Goal: Task Accomplishment & Management: Complete application form

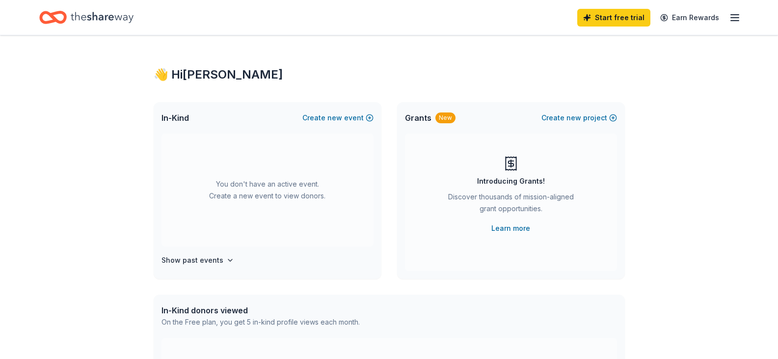
drag, startPoint x: 366, startPoint y: 115, endPoint x: 313, endPoint y: 205, distance: 103.3
click at [313, 205] on div "In-Kind Create new event You don't have an active event. Create a new event to …" at bounding box center [268, 190] width 228 height 177
click at [340, 117] on span "new" at bounding box center [334, 118] width 15 height 12
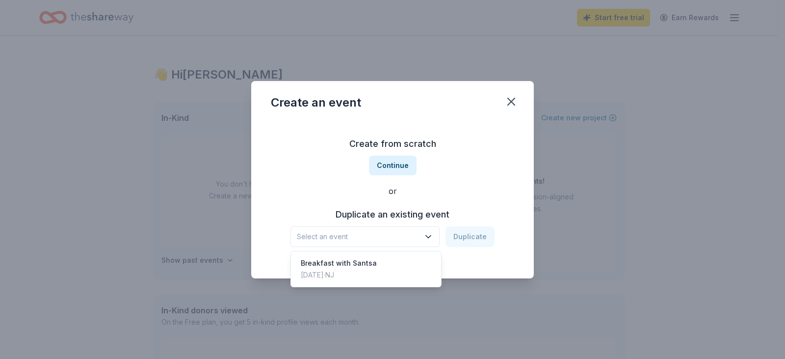
click at [392, 234] on span "Select an event" at bounding box center [358, 237] width 123 height 12
click at [373, 274] on div "Breakfast with Santsa [DATE] · [GEOGRAPHIC_DATA]" at bounding box center [366, 268] width 146 height 31
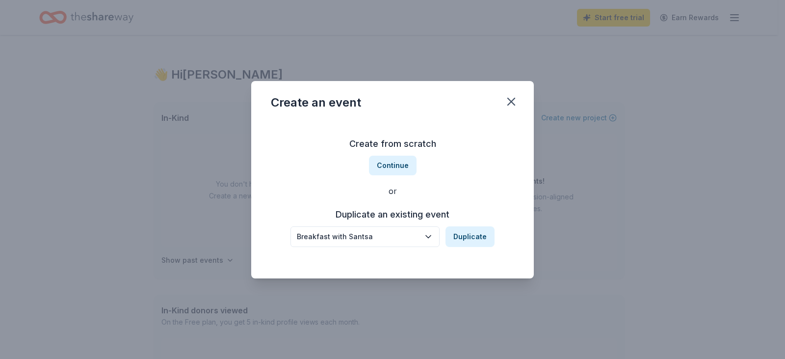
click at [404, 242] on div "Breakfast with Santsa" at bounding box center [358, 237] width 123 height 12
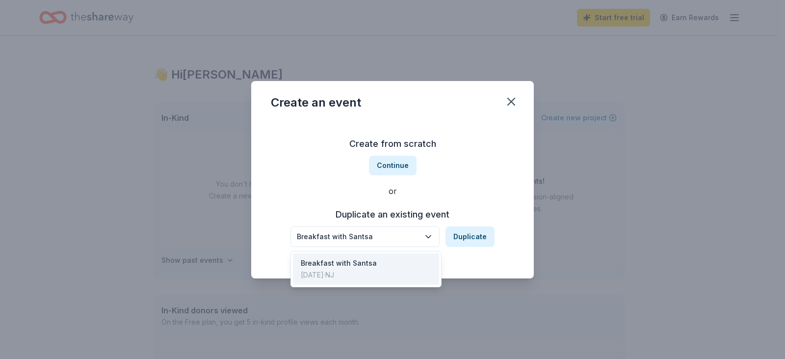
click at [474, 240] on div "Breakfast with Santsa Duplicate" at bounding box center [392, 236] width 204 height 21
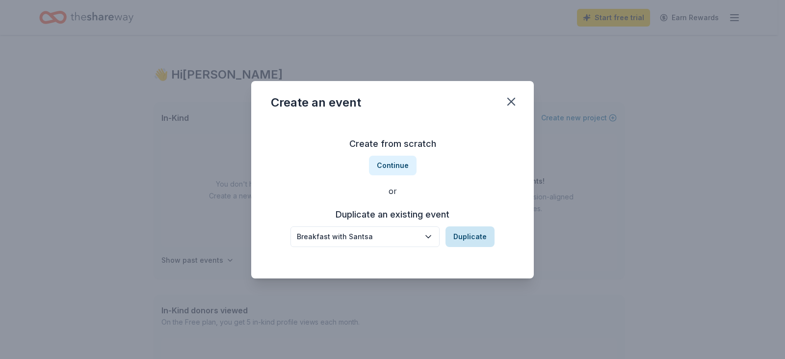
click at [470, 235] on button "Duplicate" at bounding box center [469, 236] width 49 height 21
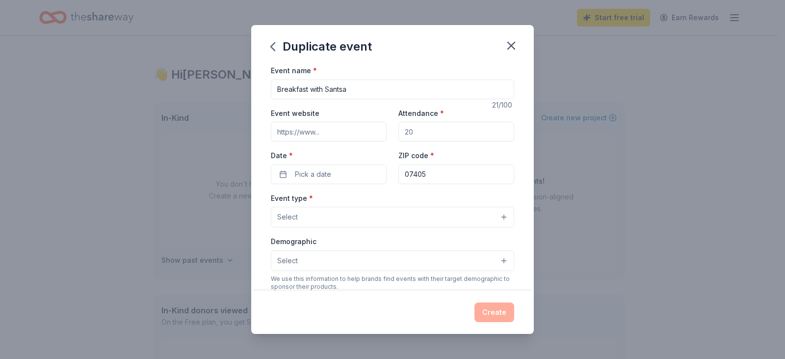
click at [347, 132] on input "Event website" at bounding box center [329, 132] width 116 height 20
click at [333, 179] on button "Pick a date" at bounding box center [329, 174] width 116 height 20
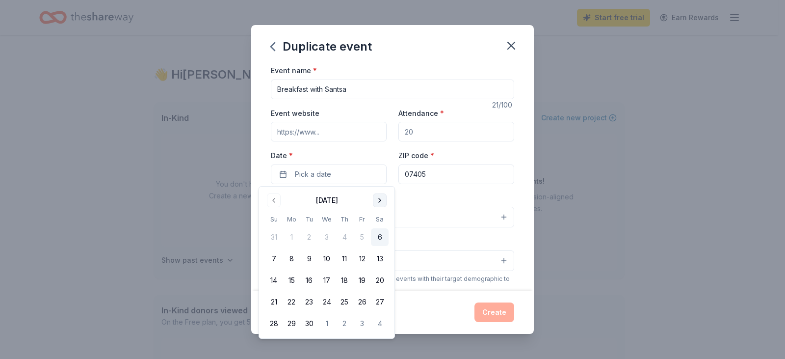
click at [378, 199] on button "Go to next month" at bounding box center [380, 200] width 14 height 14
click at [380, 199] on button "Go to next month" at bounding box center [380, 200] width 14 height 14
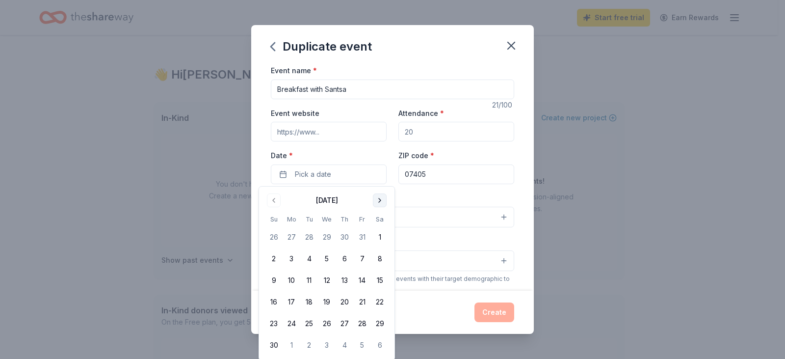
click at [380, 199] on button "Go to next month" at bounding box center [380, 200] width 14 height 14
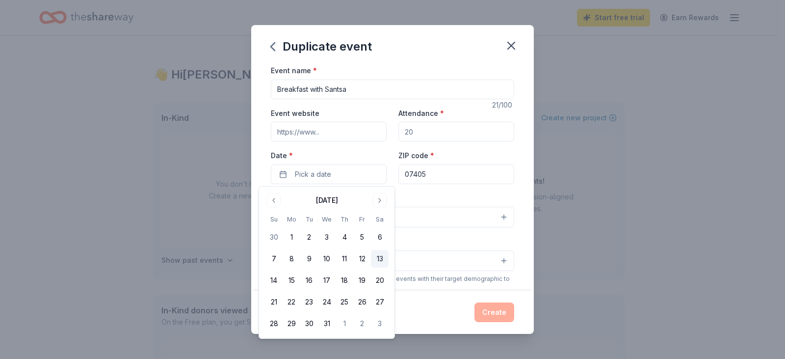
click at [378, 255] on button "13" at bounding box center [380, 259] width 18 height 18
click at [453, 56] on div "Duplicate event" at bounding box center [392, 44] width 283 height 39
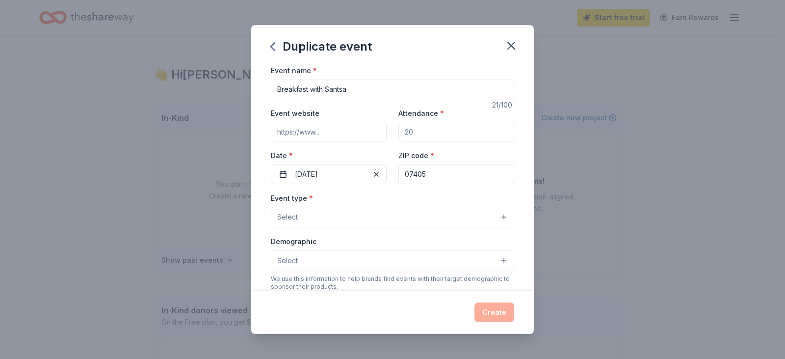
click at [418, 131] on input "Attendance *" at bounding box center [456, 132] width 116 height 20
click at [420, 131] on input "Attendance *" at bounding box center [456, 132] width 116 height 20
click at [417, 131] on input "Attendance *" at bounding box center [456, 132] width 116 height 20
type input "300"
click at [340, 127] on input "Event website" at bounding box center [329, 132] width 116 height 20
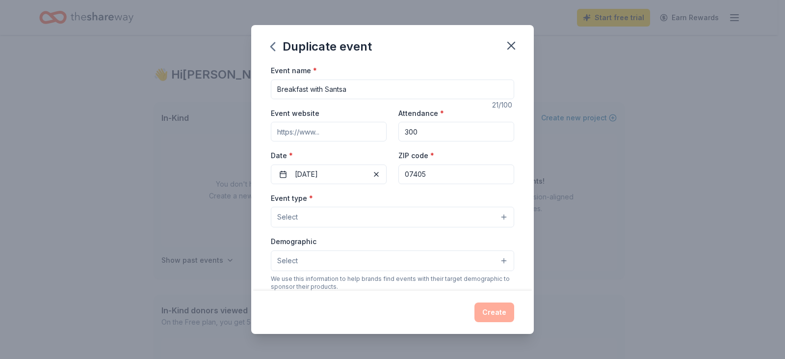
click at [376, 208] on button "Select" at bounding box center [392, 217] width 243 height 21
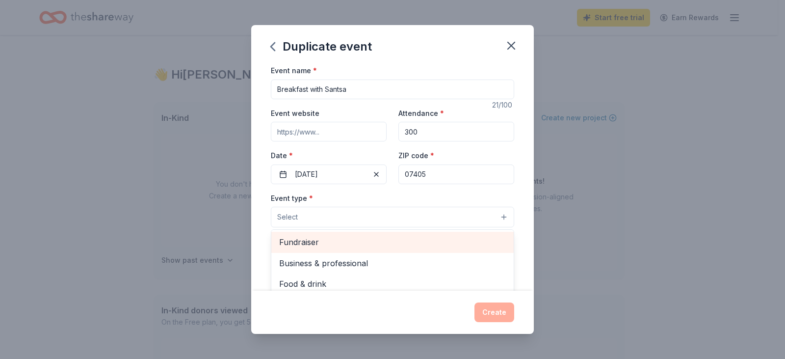
click at [331, 250] on div "Fundraiser" at bounding box center [392, 242] width 242 height 21
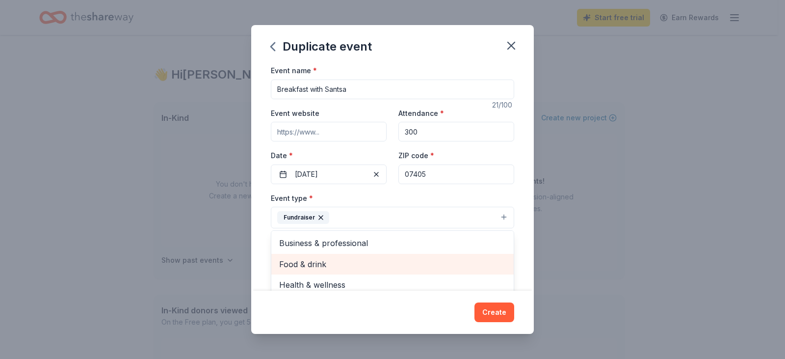
click at [315, 268] on span "Food & drink" at bounding box center [392, 264] width 227 height 13
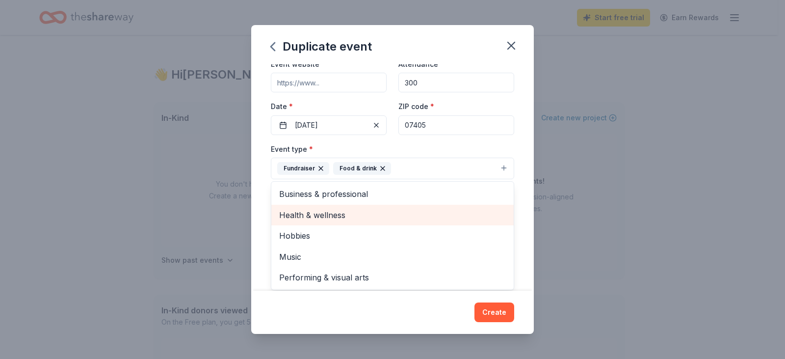
scroll to position [98, 0]
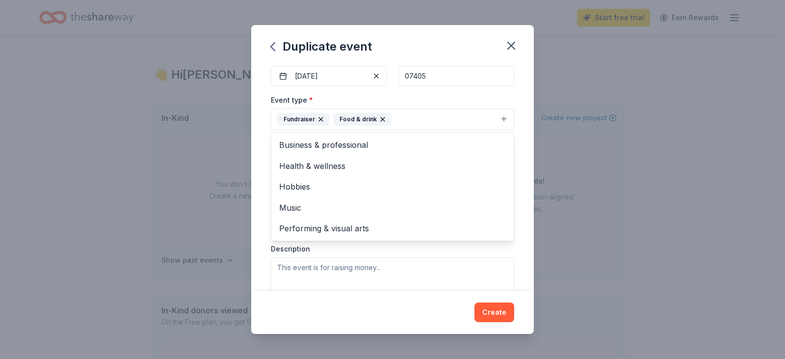
click at [518, 186] on div "Event name * Breakfast with Santsa 21 /100 Event website Attendance * 300 Date …" at bounding box center [392, 177] width 283 height 226
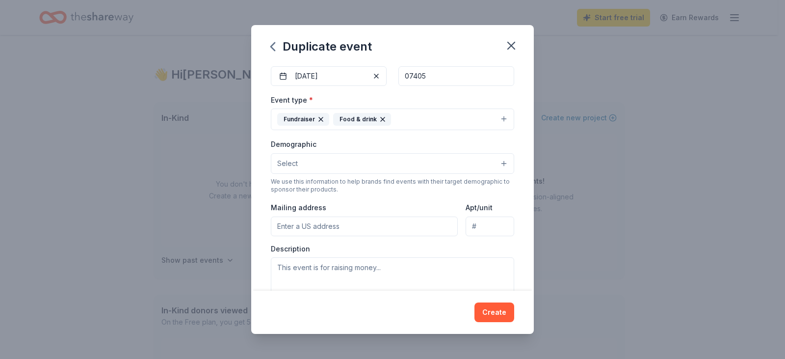
click at [423, 163] on button "Select" at bounding box center [392, 163] width 243 height 21
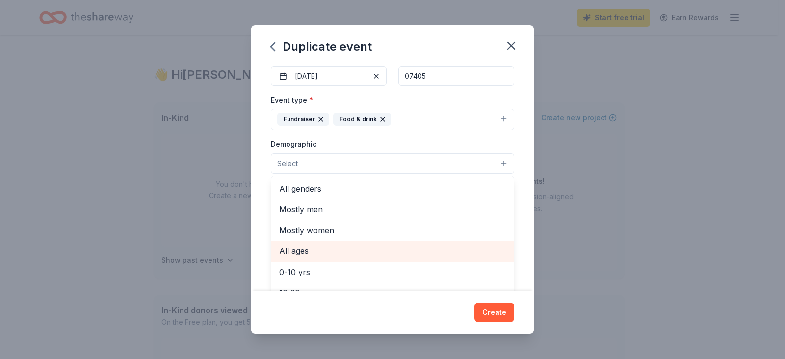
drag, startPoint x: 322, startPoint y: 191, endPoint x: 305, endPoint y: 249, distance: 59.8
click at [305, 249] on div "All genders Mostly men Mostly women All ages 0-10 yrs 10-20 yrs 20-30 yrs 30-40…" at bounding box center [392, 235] width 243 height 118
click at [303, 246] on span "All ages" at bounding box center [392, 250] width 227 height 13
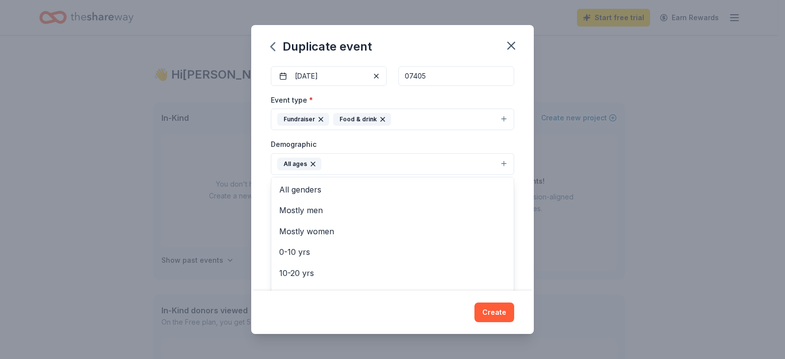
click at [260, 177] on div "Event name * Breakfast with Santsa 21 /100 Event website Attendance * 300 Date …" at bounding box center [392, 177] width 283 height 226
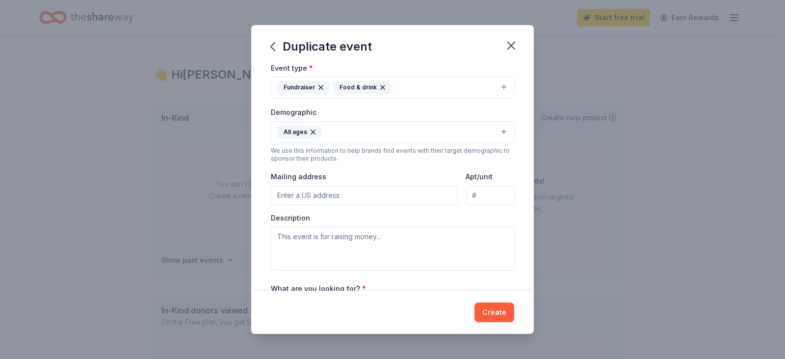
scroll to position [147, 0]
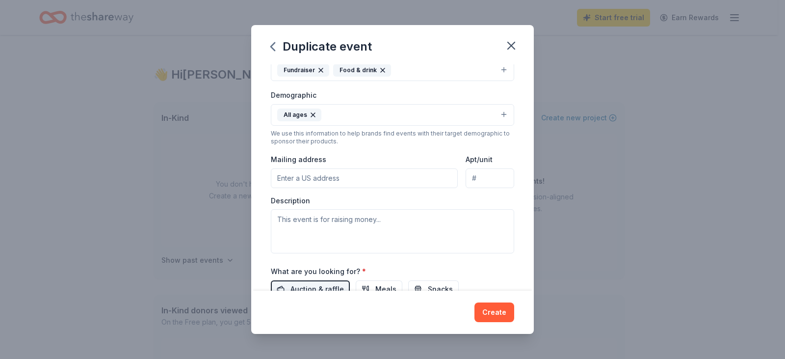
click at [332, 174] on input "Mailing address" at bounding box center [364, 178] width 187 height 20
type input "1200 New Jersey 23, Butler, NJ, 07405"
click at [337, 238] on textarea at bounding box center [392, 231] width 243 height 44
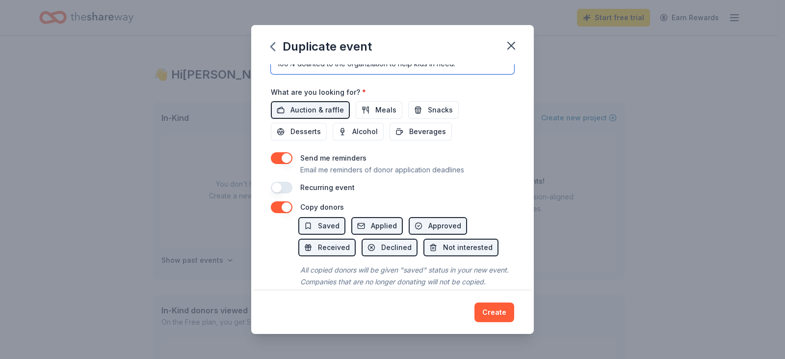
scroll to position [343, 0]
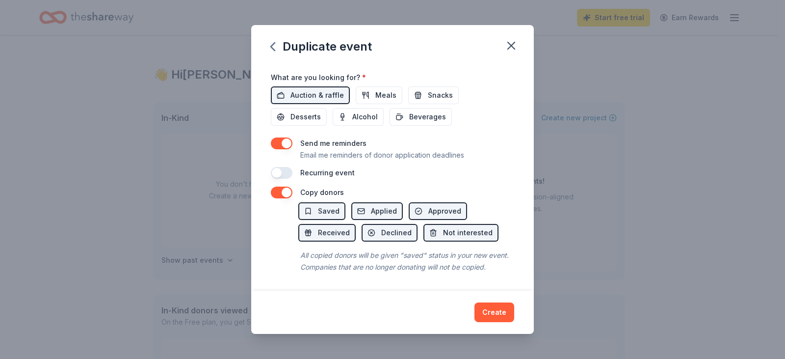
type textarea "Applebees hosts and annual Breakfast with Santa where all profits got to benefi…"
click at [283, 142] on button "button" at bounding box center [282, 143] width 22 height 12
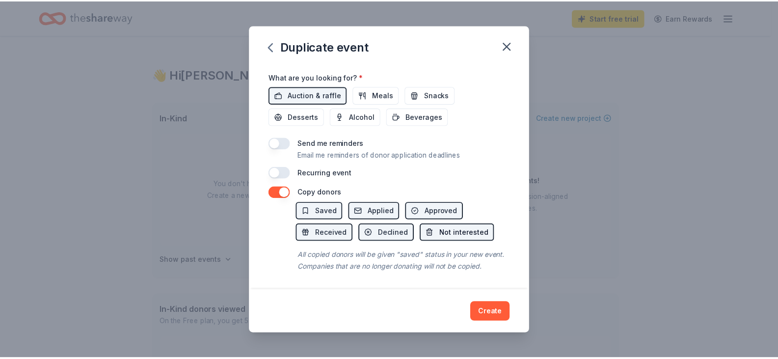
scroll to position [353, 0]
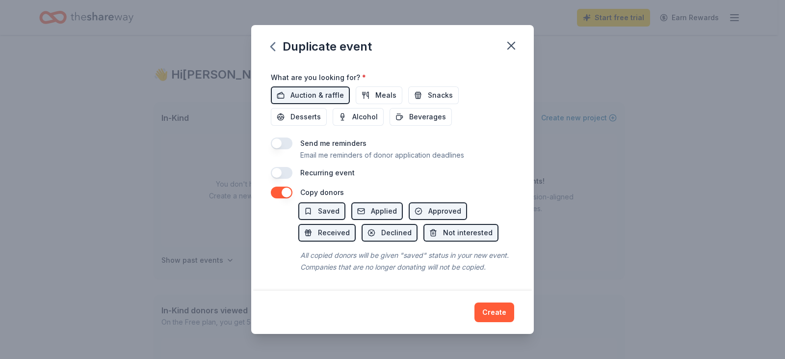
click at [488, 303] on button "Create" at bounding box center [494, 312] width 40 height 20
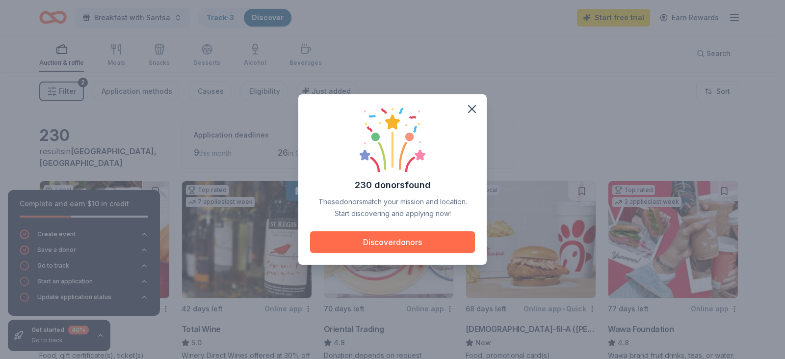
click at [411, 248] on button "Discover donors" at bounding box center [392, 242] width 165 height 22
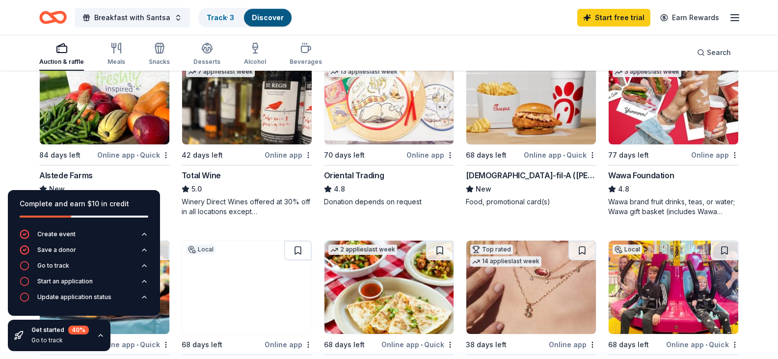
scroll to position [147, 0]
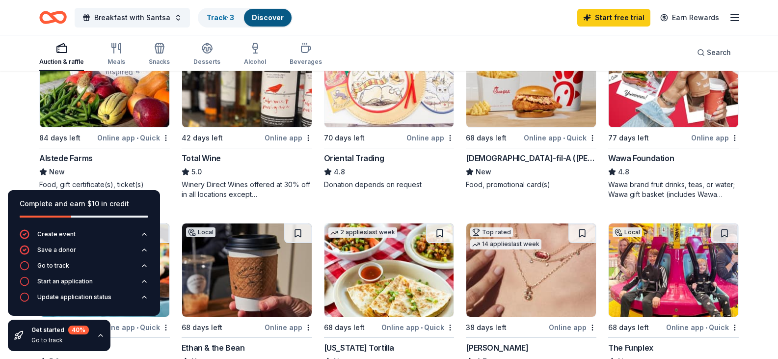
click at [285, 144] on div "Online app" at bounding box center [288, 137] width 48 height 12
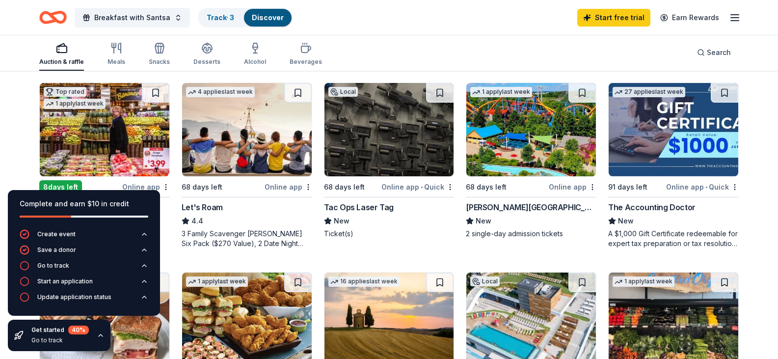
scroll to position [491, 0]
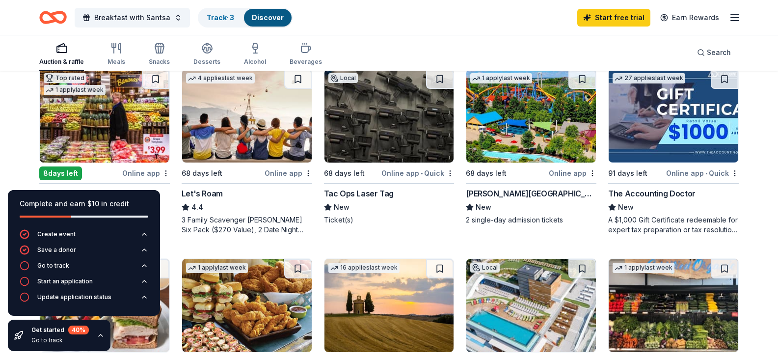
click at [490, 199] on div "[PERSON_NAME][GEOGRAPHIC_DATA]" at bounding box center [531, 193] width 131 height 12
click at [509, 199] on div "[PERSON_NAME][GEOGRAPHIC_DATA]" at bounding box center [531, 193] width 131 height 12
drag, startPoint x: 161, startPoint y: 15, endPoint x: 738, endPoint y: 21, distance: 577.0
click at [738, 21] on icon "button" at bounding box center [735, 18] width 12 height 12
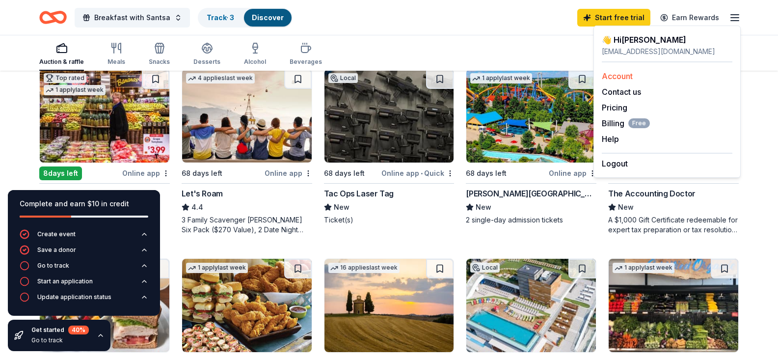
click at [626, 77] on link "Account" at bounding box center [616, 76] width 31 height 10
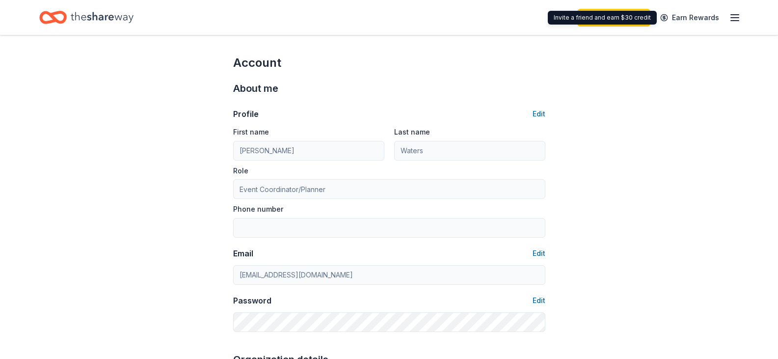
click at [727, 12] on div "Start free trial Earn Rewards" at bounding box center [658, 17] width 163 height 23
click at [733, 14] on icon "button" at bounding box center [735, 18] width 12 height 12
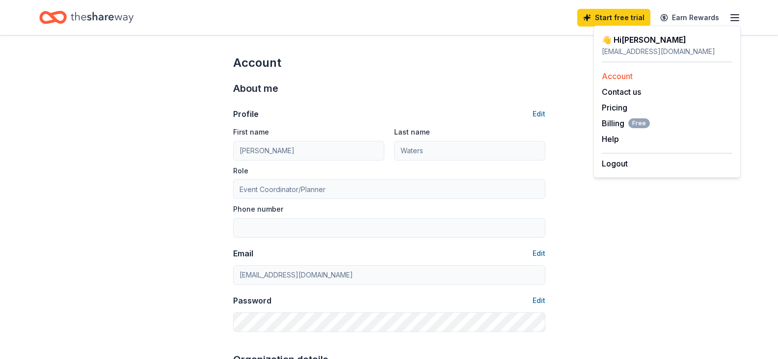
click at [622, 73] on link "Account" at bounding box center [616, 76] width 31 height 10
click at [103, 19] on icon "Home" at bounding box center [102, 17] width 63 height 11
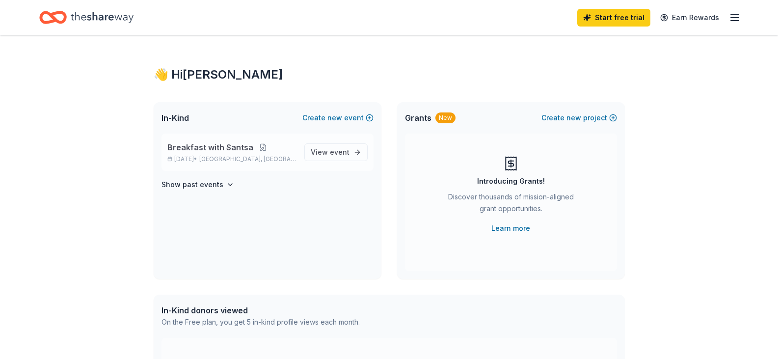
click at [263, 148] on button at bounding box center [263, 147] width 20 height 8
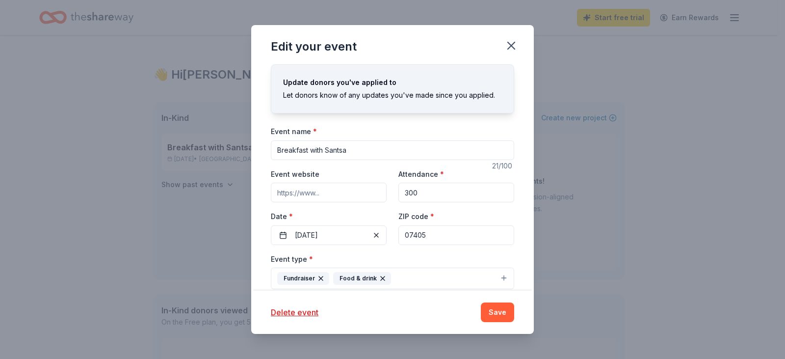
click at [342, 149] on input "Breakfast with Santsa" at bounding box center [392, 150] width 243 height 20
type input "Breakfast with Santa"
click at [509, 312] on button "Save" at bounding box center [497, 312] width 33 height 20
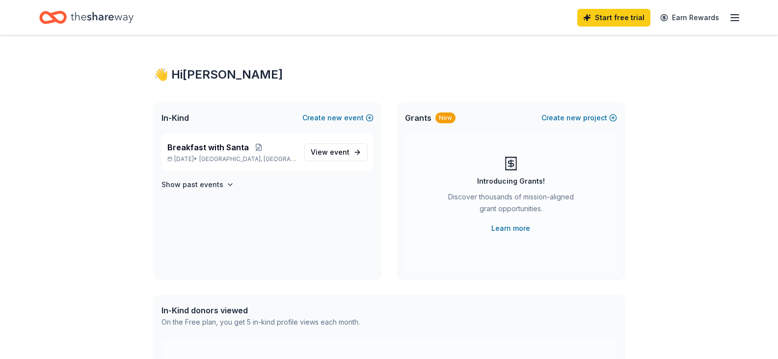
click at [80, 10] on icon "Home" at bounding box center [102, 17] width 63 height 20
click at [79, 22] on icon "Home" at bounding box center [102, 17] width 63 height 20
click at [731, 16] on icon "button" at bounding box center [735, 18] width 12 height 12
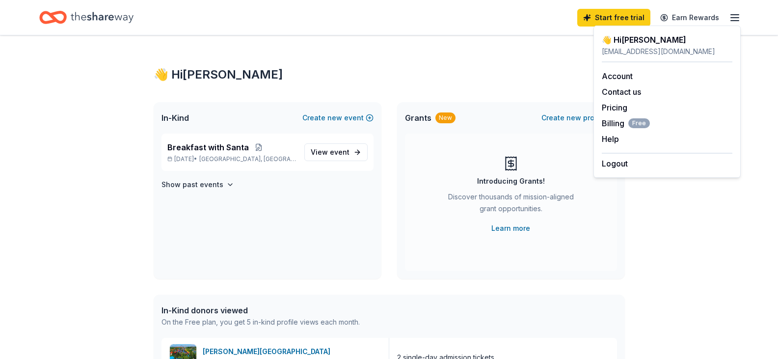
click at [668, 41] on div "👋 Hi Steve" at bounding box center [666, 40] width 131 height 12
drag, startPoint x: 178, startPoint y: 323, endPoint x: 180, endPoint y: 317, distance: 5.7
click at [178, 322] on div "On the Free plan, you get 5 in-kind profile views each month." at bounding box center [260, 322] width 198 height 12
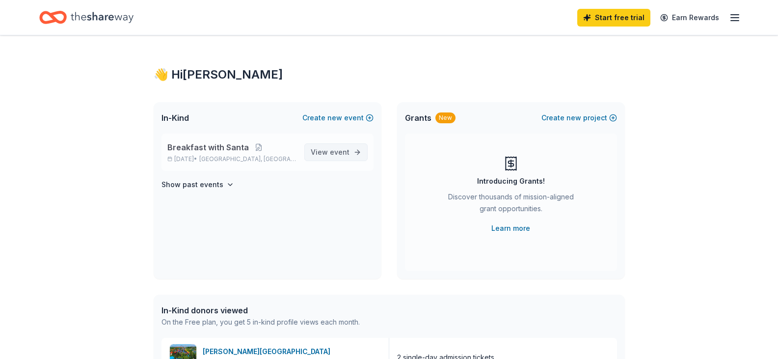
click at [322, 147] on span "View event" at bounding box center [330, 152] width 39 height 12
click at [339, 148] on span "event" at bounding box center [340, 152] width 20 height 8
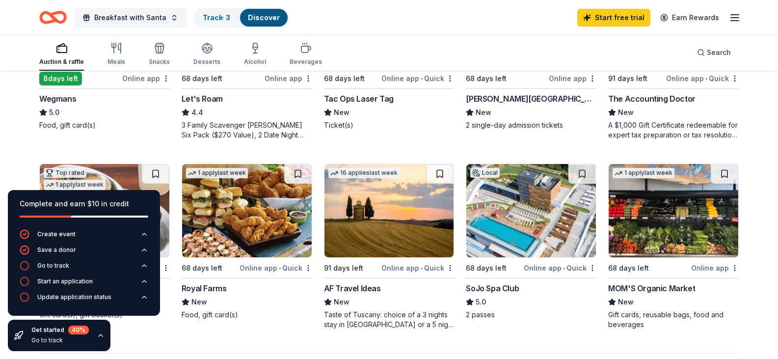
scroll to position [589, 0]
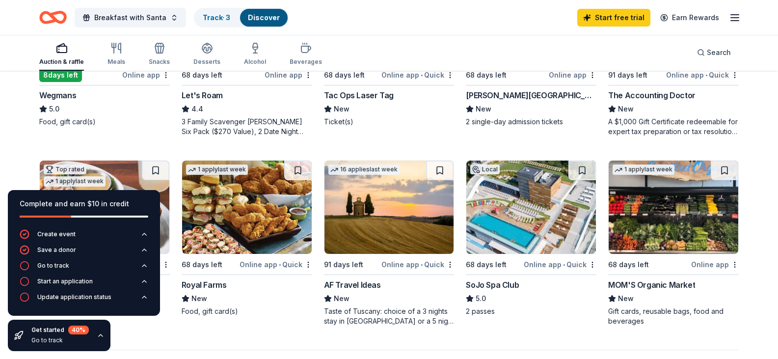
click at [113, 64] on img at bounding box center [105, 17] width 130 height 93
click at [60, 22] on icon "Home" at bounding box center [57, 17] width 15 height 10
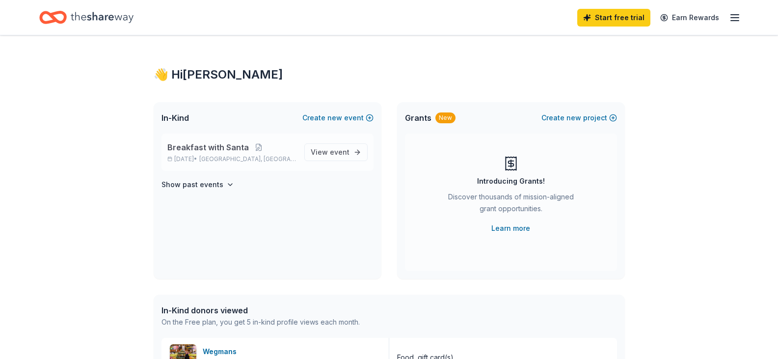
click at [233, 144] on span "Breakfast with Santa" at bounding box center [207, 147] width 81 height 12
click at [336, 155] on span "event" at bounding box center [340, 152] width 20 height 8
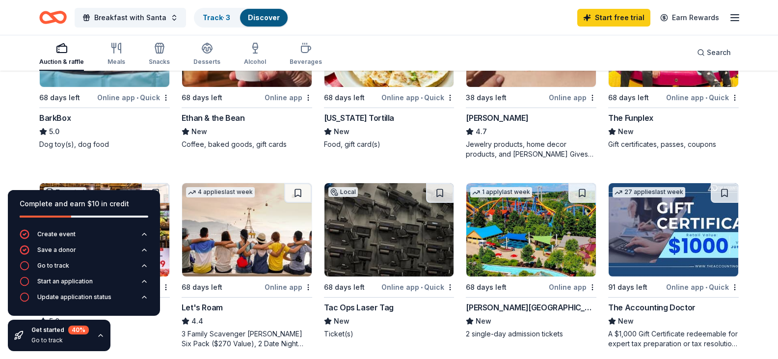
scroll to position [392, 0]
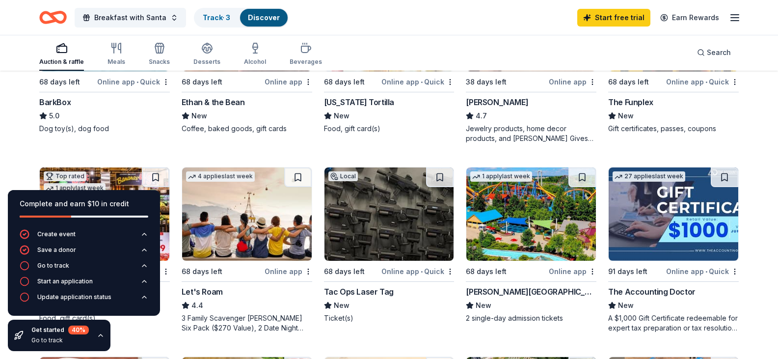
click at [627, 122] on div "Local 68 days left Online app • Quick The Funplex New Gift certificates, passes…" at bounding box center [673, 55] width 131 height 156
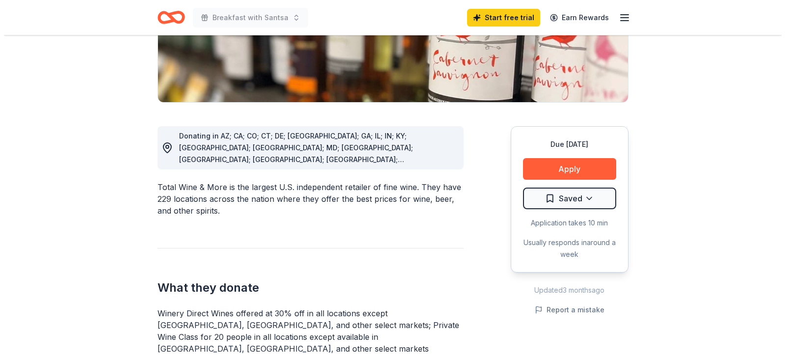
scroll to position [196, 0]
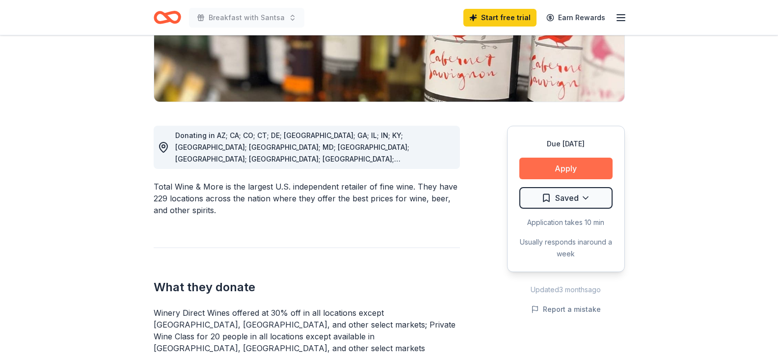
click at [555, 168] on button "Apply" at bounding box center [565, 168] width 93 height 22
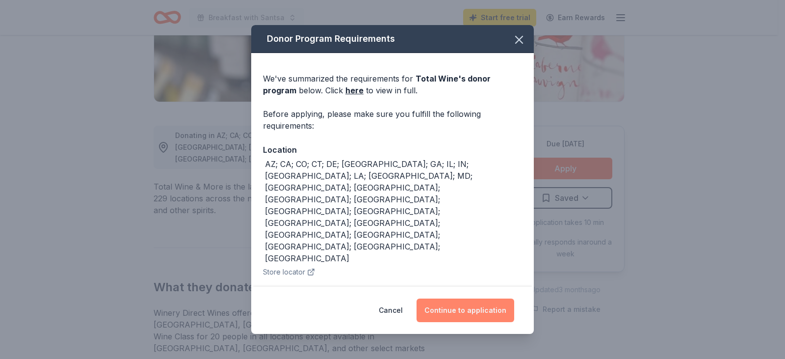
click at [492, 310] on button "Continue to application" at bounding box center [466, 310] width 98 height 24
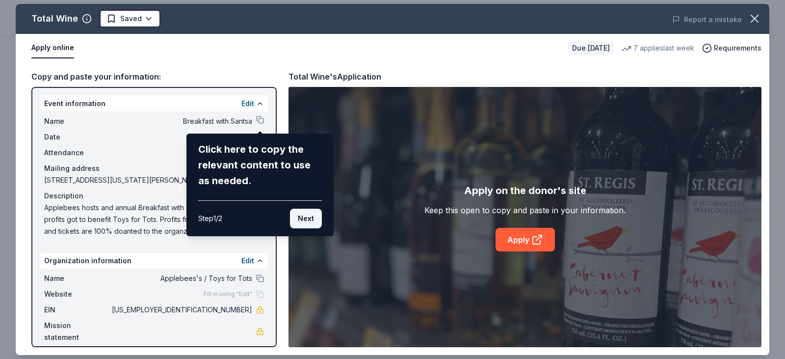
click at [308, 216] on button "Next" at bounding box center [306, 219] width 32 height 20
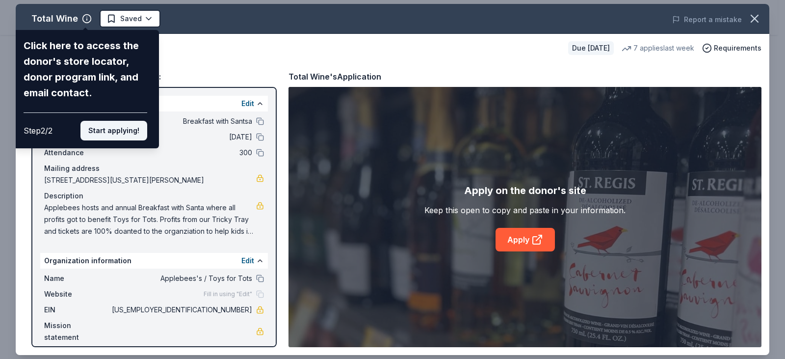
click at [109, 127] on button "Start applying!" at bounding box center [113, 131] width 67 height 20
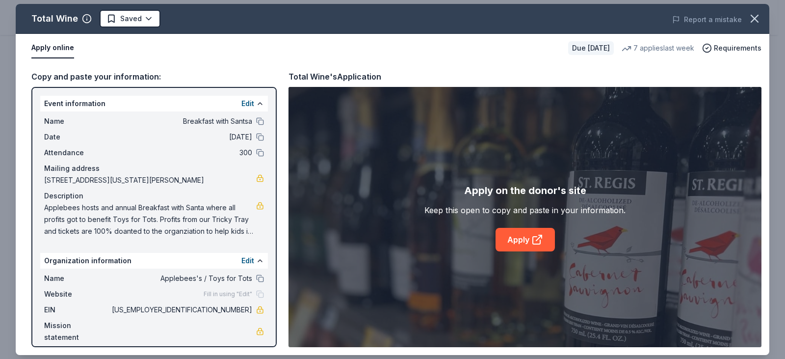
click at [209, 262] on div "Organization information Edit" at bounding box center [154, 261] width 228 height 16
click at [507, 235] on link "Apply" at bounding box center [525, 240] width 59 height 24
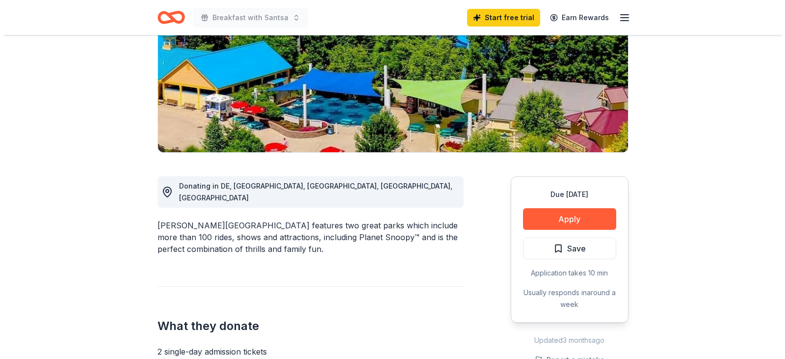
scroll to position [147, 0]
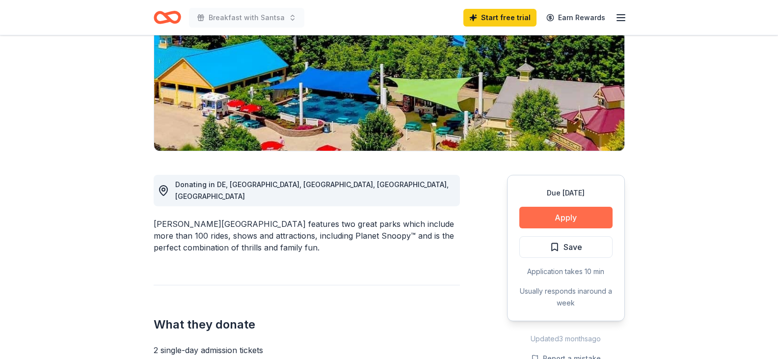
click at [589, 221] on button "Apply" at bounding box center [565, 218] width 93 height 22
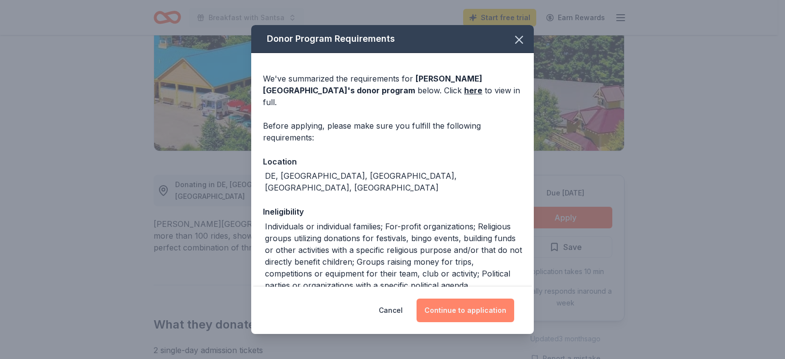
click at [474, 311] on button "Continue to application" at bounding box center [466, 310] width 98 height 24
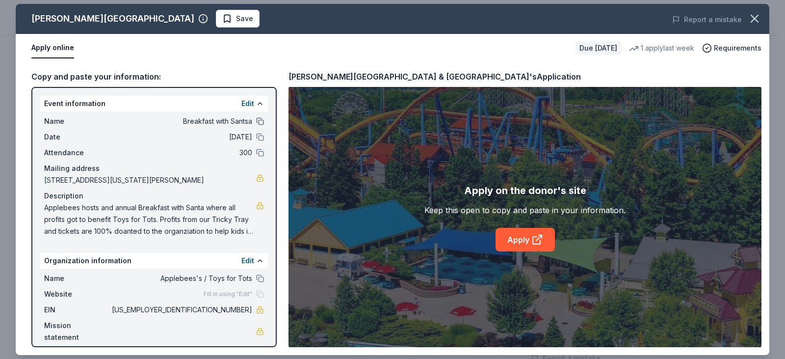
click at [256, 120] on div "Name Breakfast with Santsa" at bounding box center [154, 121] width 220 height 12
click at [261, 120] on button at bounding box center [260, 121] width 8 height 8
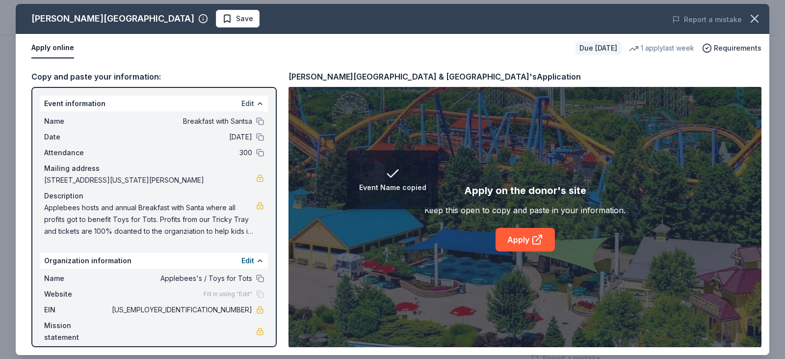
click at [250, 103] on button "Edit" at bounding box center [247, 104] width 13 height 12
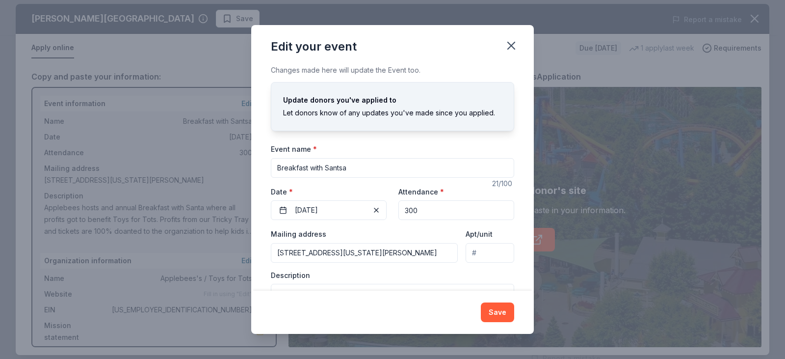
click at [344, 168] on input "Breakfast with Santsa" at bounding box center [392, 168] width 243 height 20
type input "Breakfast with Santa"
click at [513, 318] on button "Save" at bounding box center [497, 312] width 33 height 20
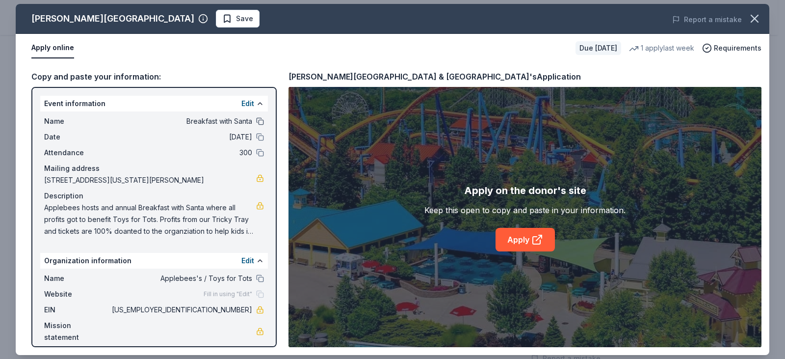
click at [257, 122] on button at bounding box center [260, 121] width 8 height 8
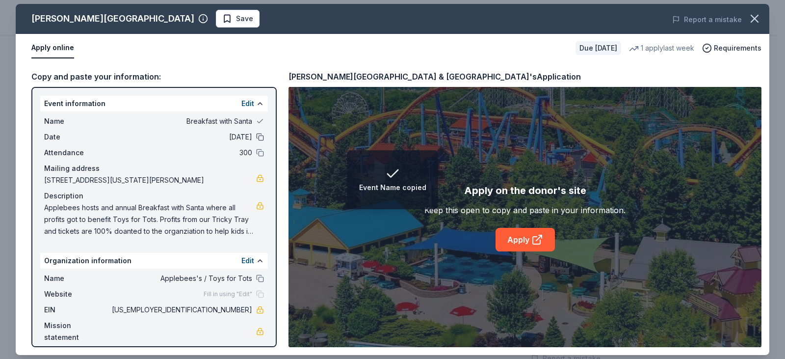
click at [259, 137] on button at bounding box center [260, 137] width 8 height 8
click at [259, 151] on button at bounding box center [260, 153] width 8 height 8
click at [261, 279] on button at bounding box center [260, 278] width 8 height 8
click at [253, 262] on button "Edit" at bounding box center [247, 261] width 13 height 12
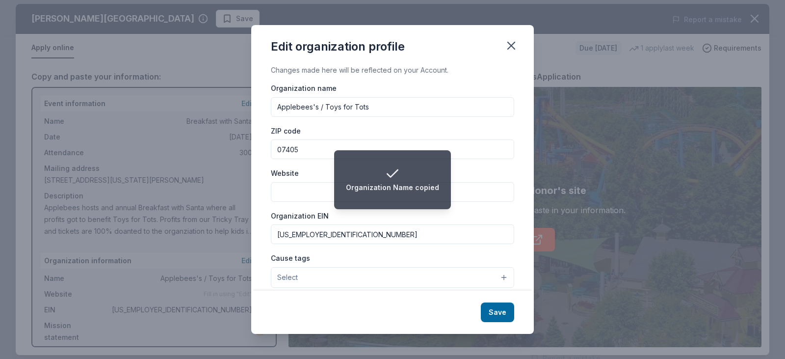
click at [234, 223] on div "Edit organization profile Changes made here will be reflected on your Account. …" at bounding box center [392, 179] width 785 height 359
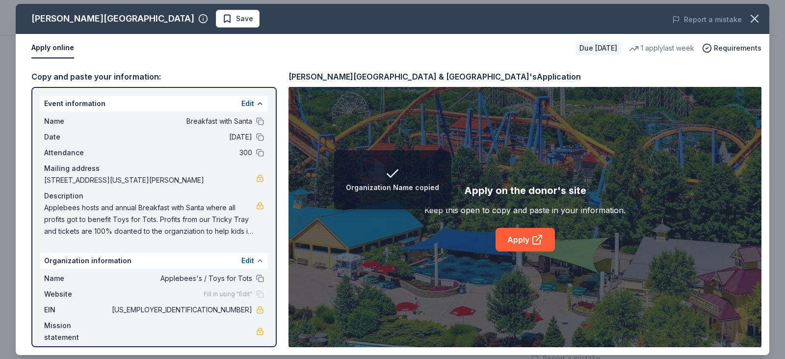
click at [257, 263] on button at bounding box center [260, 261] width 8 height 8
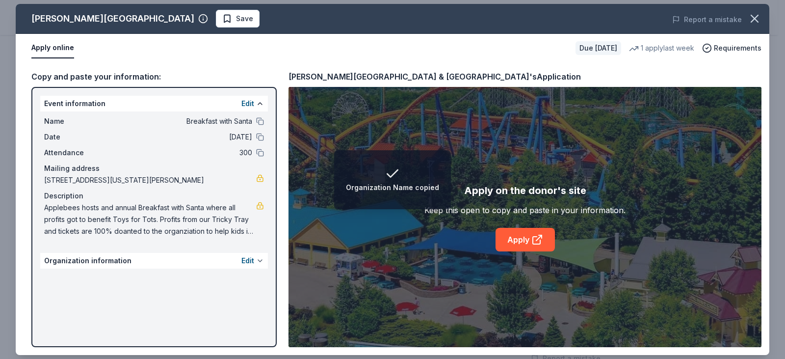
click at [258, 261] on button at bounding box center [260, 261] width 8 height 8
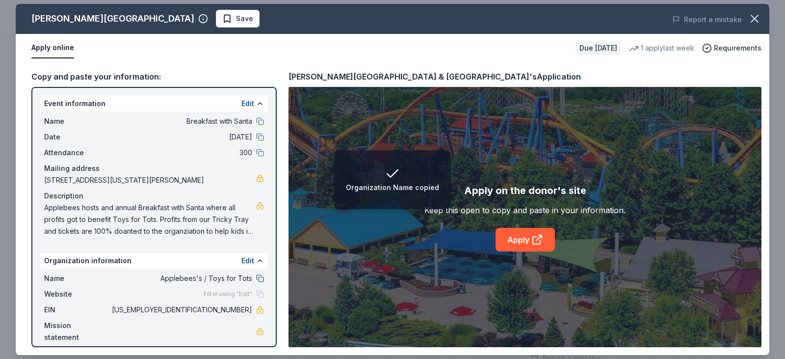
click at [261, 275] on button at bounding box center [260, 278] width 8 height 8
click at [251, 261] on button "Edit" at bounding box center [247, 261] width 13 height 12
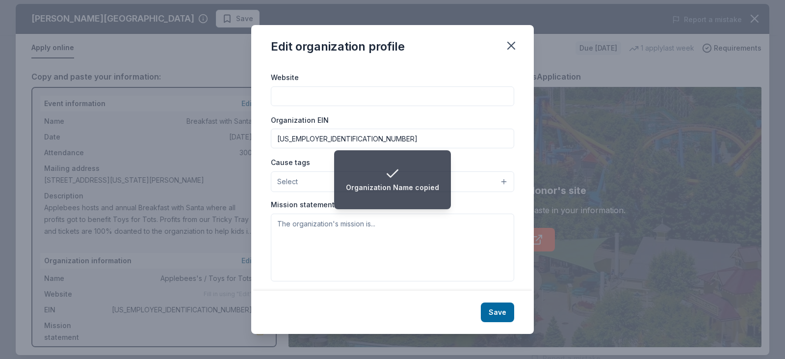
scroll to position [98, 0]
click at [298, 190] on div "Organization name Applebees's / Toys for Tots ZIP code 07405 Website Organizati…" at bounding box center [392, 131] width 243 height 295
click at [300, 181] on button "Select" at bounding box center [392, 179] width 243 height 21
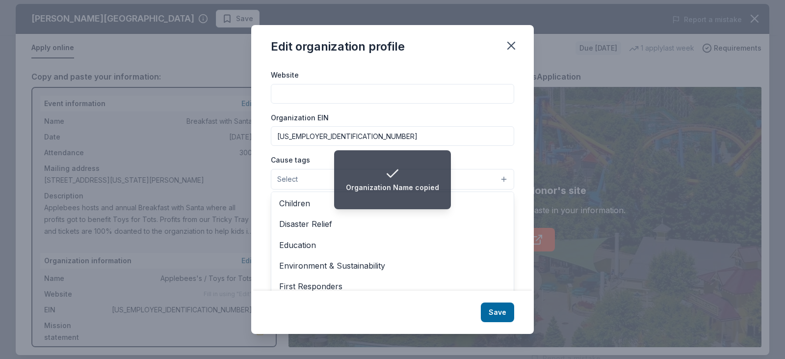
scroll to position [39, 0]
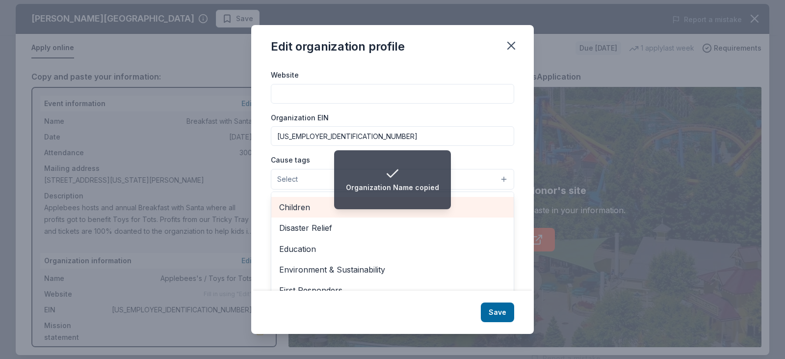
click at [308, 214] on div "Children" at bounding box center [392, 207] width 242 height 21
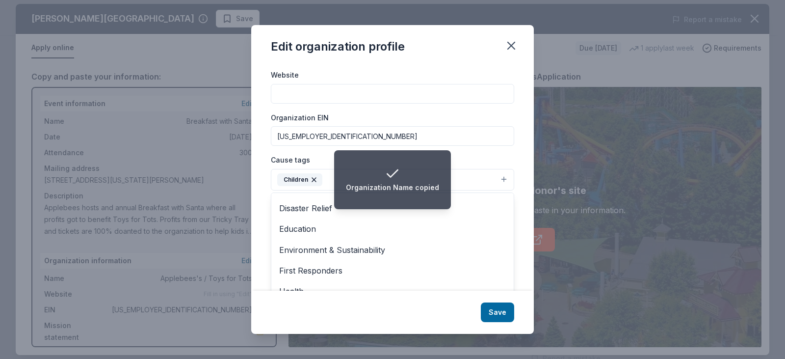
click at [500, 313] on div "Edit organization profile Changes made here will be reflected on your Account. …" at bounding box center [392, 179] width 283 height 309
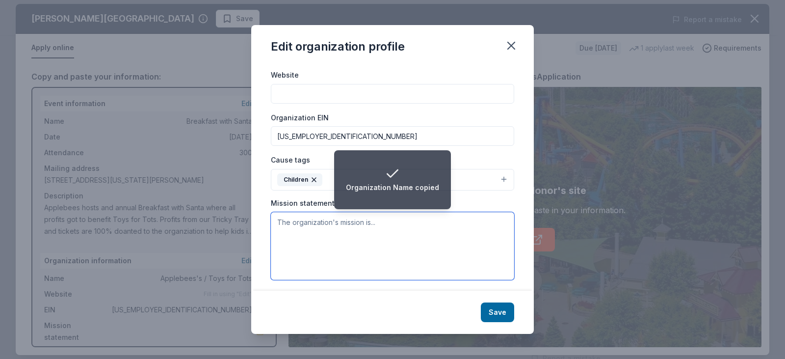
click at [371, 249] on textarea at bounding box center [392, 246] width 243 height 68
click at [285, 238] on textarea at bounding box center [392, 246] width 243 height 68
paste textarea "[DATE][DATE], [PERSON_NAME] Neighborhood Grill & Bar will be hosting their annu…"
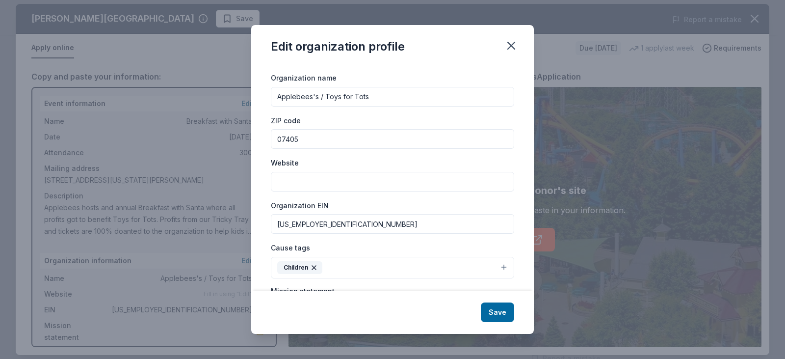
scroll to position [0, 0]
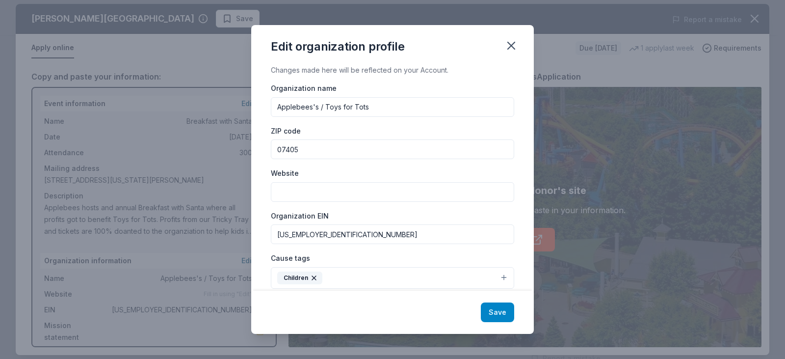
type textarea "[DATE][DATE], [PERSON_NAME] Neighborhood Grill & Bar will be hosting their annu…"
click at [491, 312] on button "Save" at bounding box center [497, 312] width 33 height 20
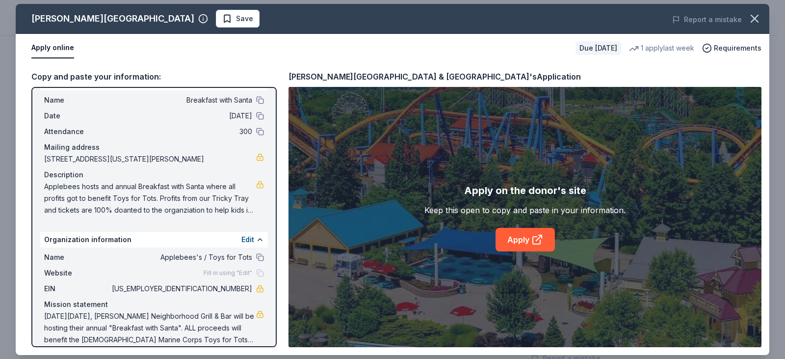
scroll to position [32, 0]
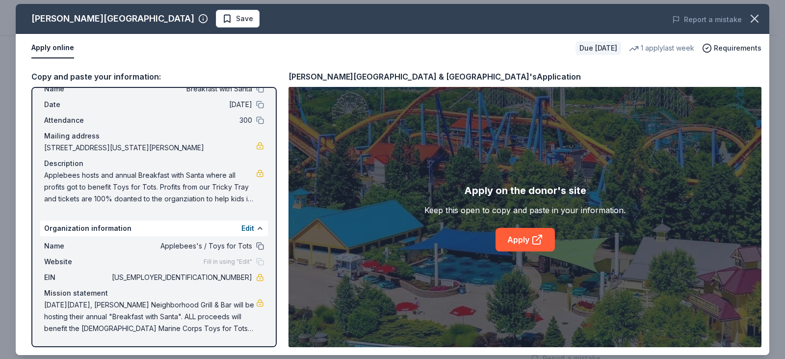
click at [256, 244] on button at bounding box center [260, 246] width 8 height 8
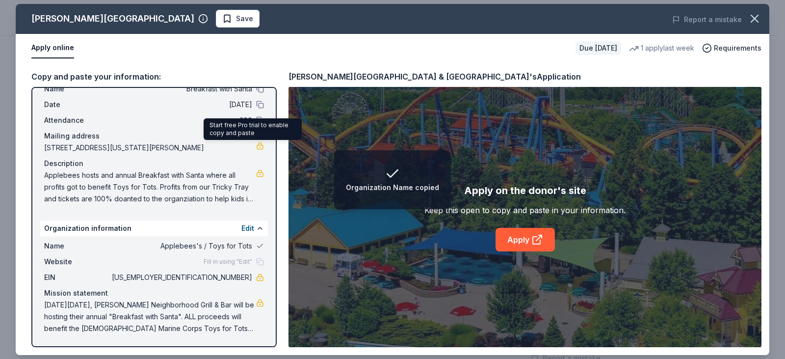
click at [252, 125] on div "Start free Pro trial to enable copy and paste Start free Pro trial to enable co…" at bounding box center [253, 129] width 98 height 22
click at [252, 115] on div "Attendance 300" at bounding box center [154, 120] width 220 height 12
click at [256, 118] on button at bounding box center [260, 120] width 8 height 8
click at [256, 104] on button at bounding box center [260, 105] width 8 height 8
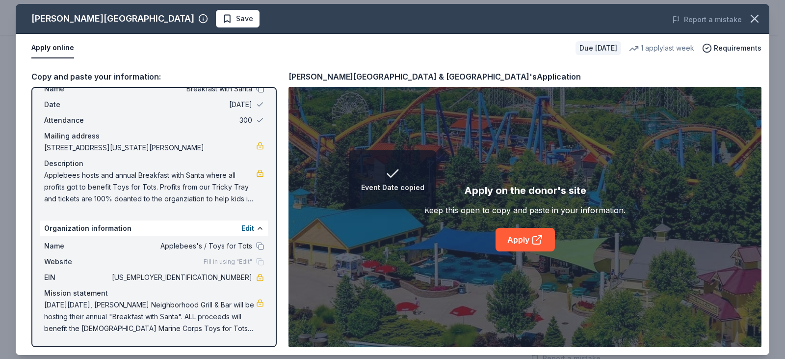
click at [256, 90] on button at bounding box center [260, 89] width 8 height 8
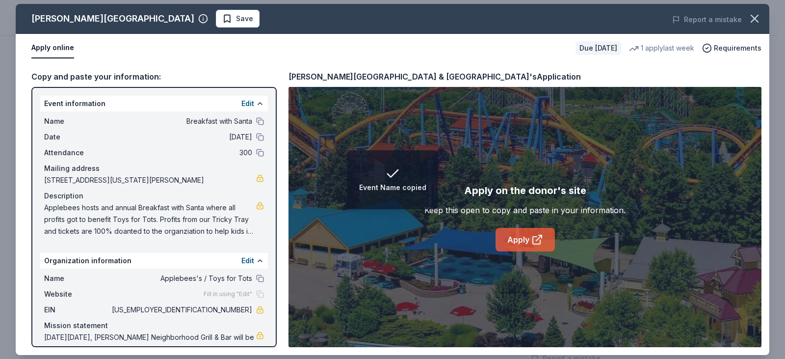
click at [533, 245] on icon at bounding box center [537, 240] width 12 height 12
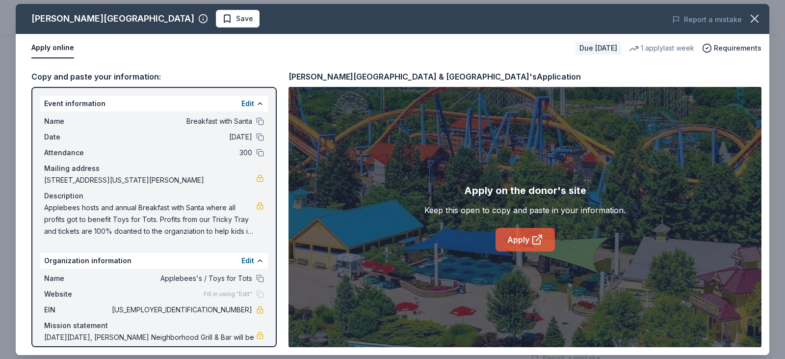
click at [509, 235] on link "Apply" at bounding box center [525, 240] width 59 height 24
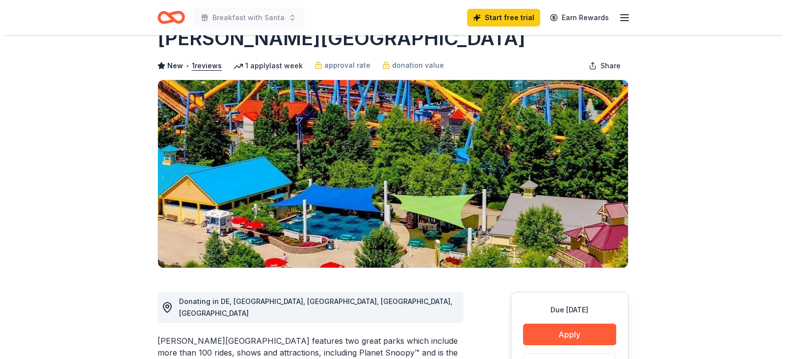
scroll to position [147, 0]
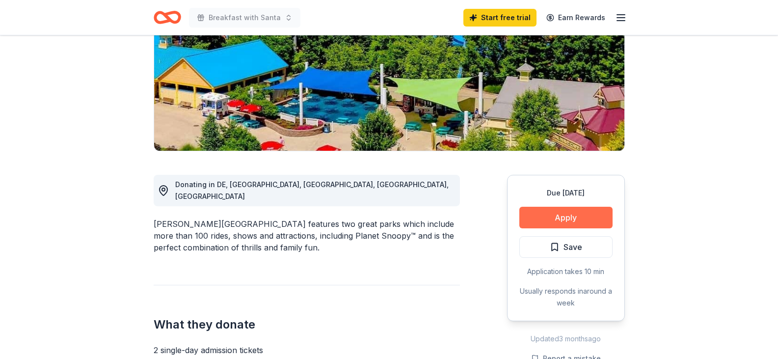
click at [579, 215] on button "Apply" at bounding box center [565, 218] width 93 height 22
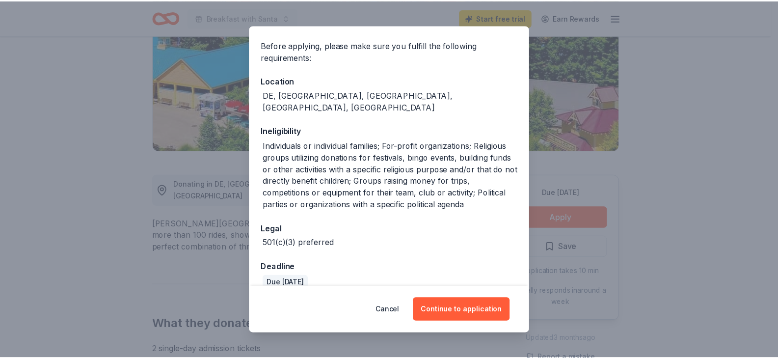
scroll to position [148, 0]
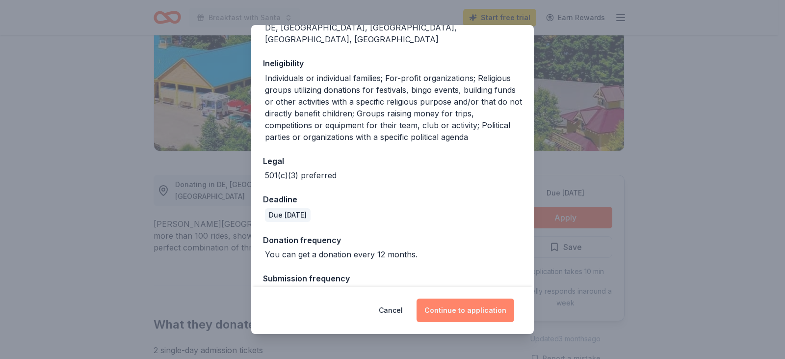
click at [465, 305] on button "Continue to application" at bounding box center [466, 310] width 98 height 24
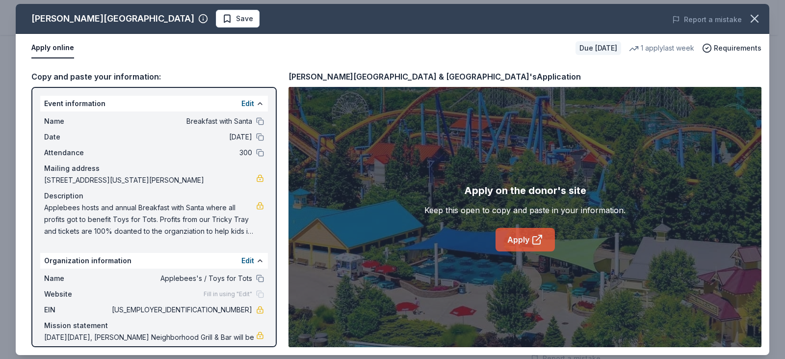
click at [528, 235] on link "Apply" at bounding box center [525, 240] width 59 height 24
click at [34, 110] on div "Event information Edit Name Breakfast with Santa Date [DATE] Attendance 300 Mai…" at bounding box center [153, 217] width 245 height 260
click at [0, 113] on div "Dorney Park & Wildwater Kingdom Save Report a mistake Apply online Due in 68 da…" at bounding box center [392, 179] width 785 height 359
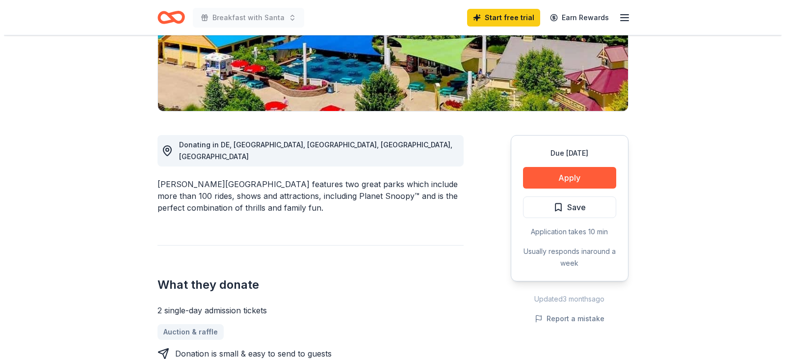
scroll to position [147, 0]
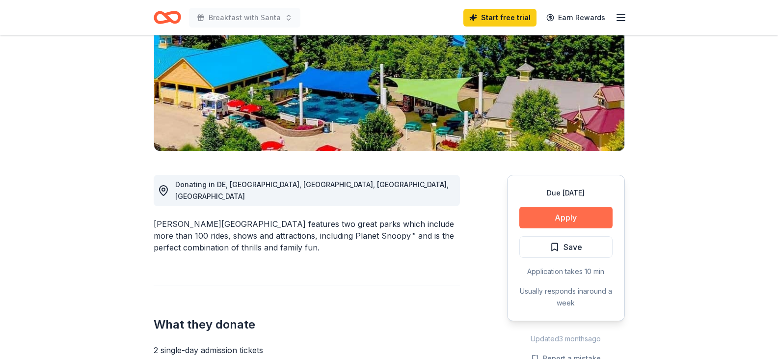
click at [562, 220] on button "Apply" at bounding box center [565, 218] width 93 height 22
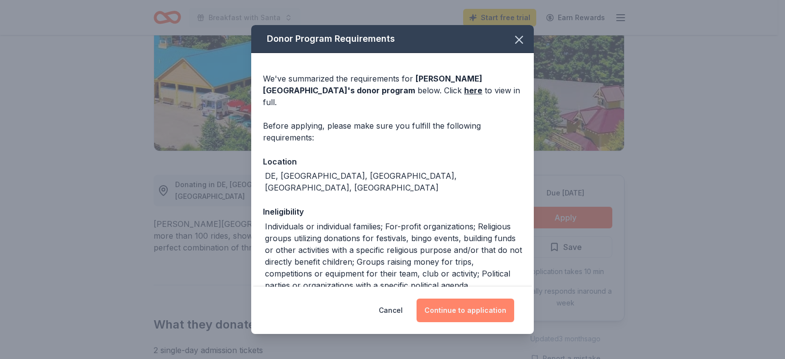
click at [447, 317] on button "Continue to application" at bounding box center [466, 310] width 98 height 24
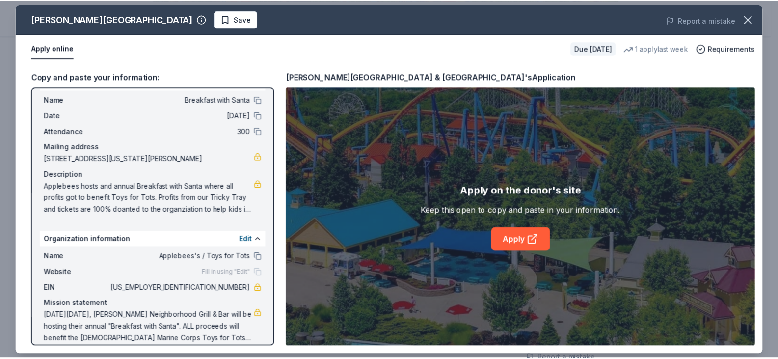
scroll to position [32, 0]
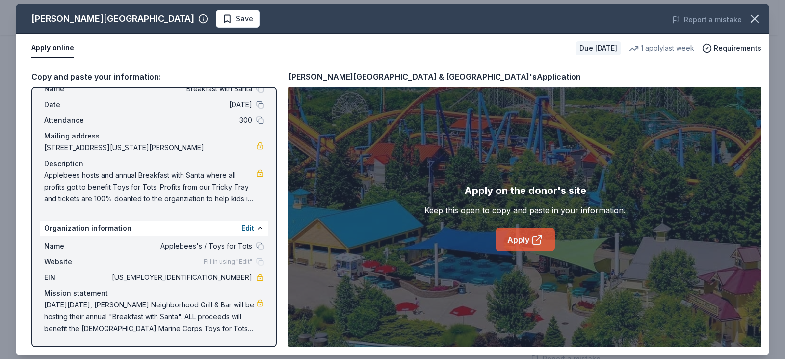
click at [500, 240] on link "Apply" at bounding box center [525, 240] width 59 height 24
click at [758, 15] on icon "button" at bounding box center [755, 19] width 14 height 14
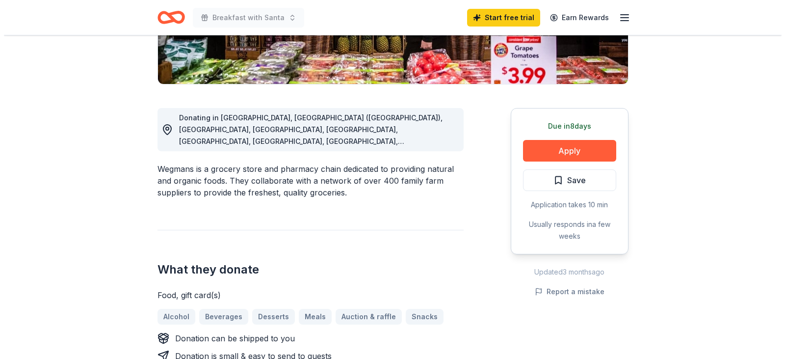
scroll to position [245, 0]
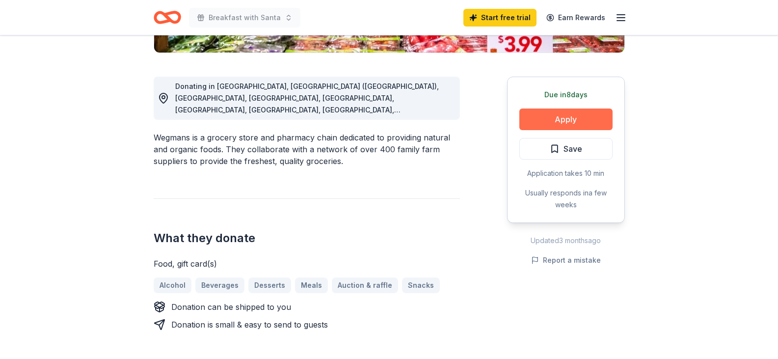
click at [571, 110] on button "Apply" at bounding box center [565, 119] width 93 height 22
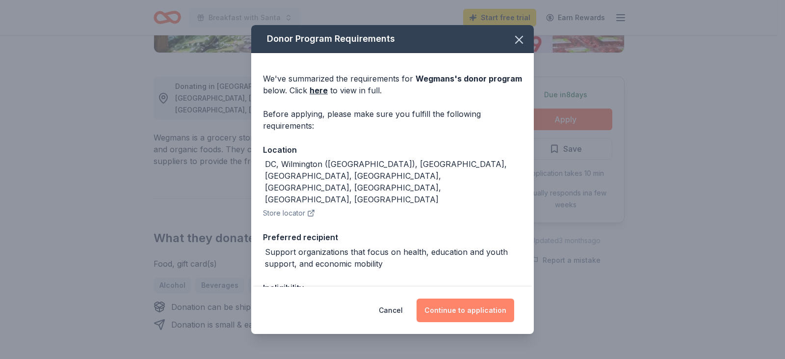
click at [469, 317] on button "Continue to application" at bounding box center [466, 310] width 98 height 24
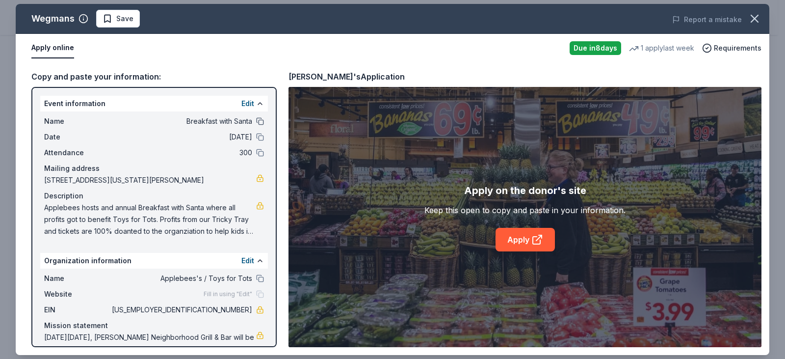
click at [256, 122] on button at bounding box center [260, 121] width 8 height 8
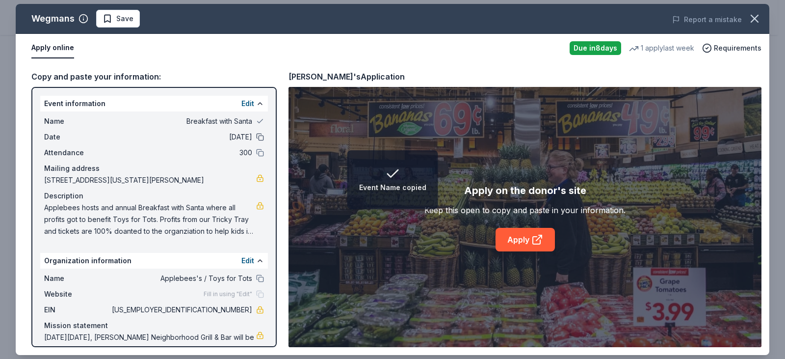
click at [256, 135] on button at bounding box center [260, 137] width 8 height 8
click at [254, 147] on div "Attendance 300" at bounding box center [154, 153] width 220 height 12
click at [256, 149] on button at bounding box center [260, 153] width 8 height 8
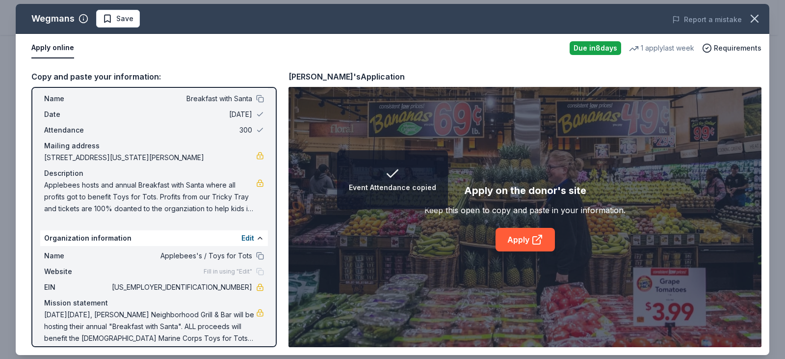
scroll to position [32, 0]
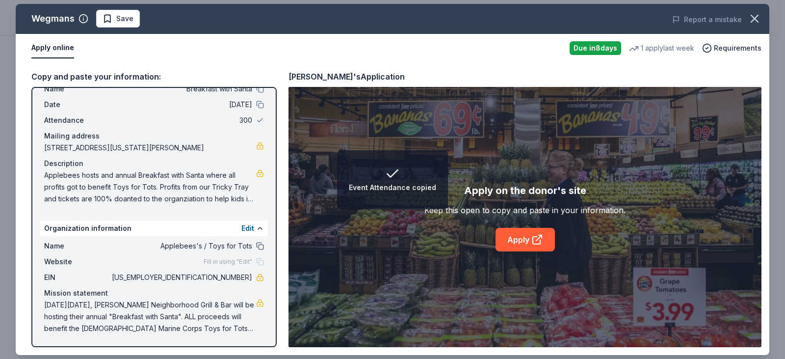
click at [256, 245] on button at bounding box center [260, 246] width 8 height 8
click at [254, 261] on div "Fill in using "Edit"" at bounding box center [234, 262] width 60 height 8
click at [541, 248] on link "Apply" at bounding box center [525, 240] width 59 height 24
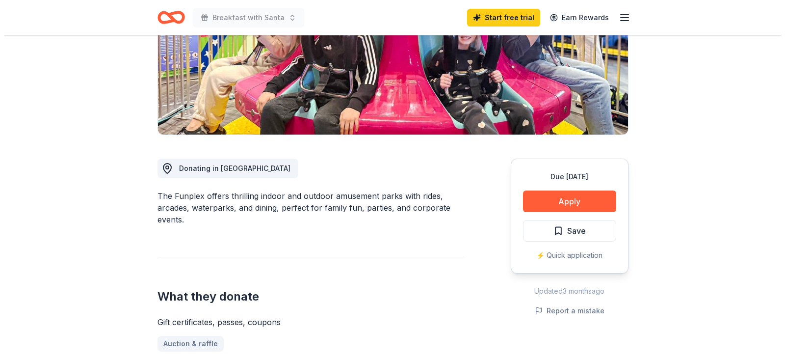
scroll to position [196, 0]
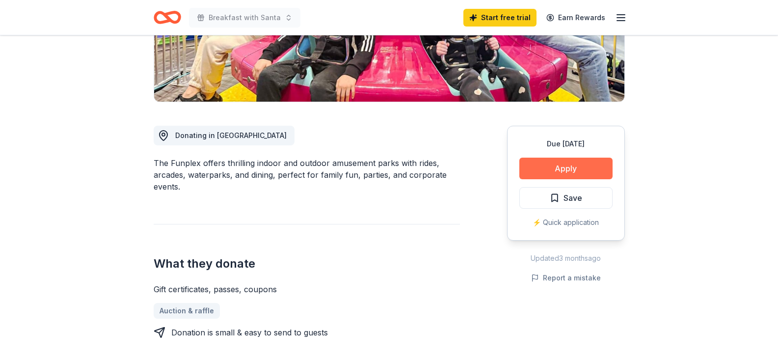
click at [555, 169] on button "Apply" at bounding box center [565, 168] width 93 height 22
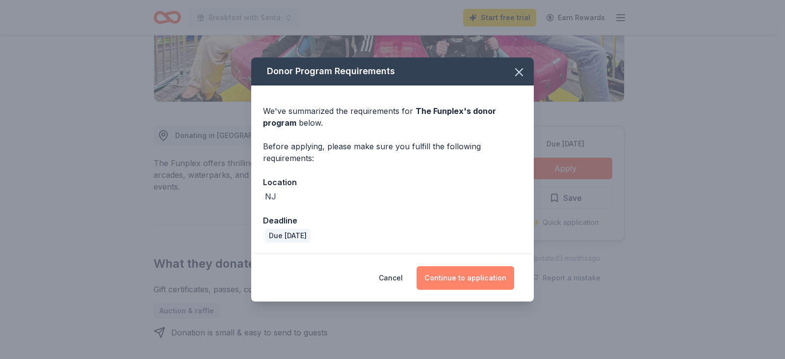
click at [495, 277] on button "Continue to application" at bounding box center [466, 278] width 98 height 24
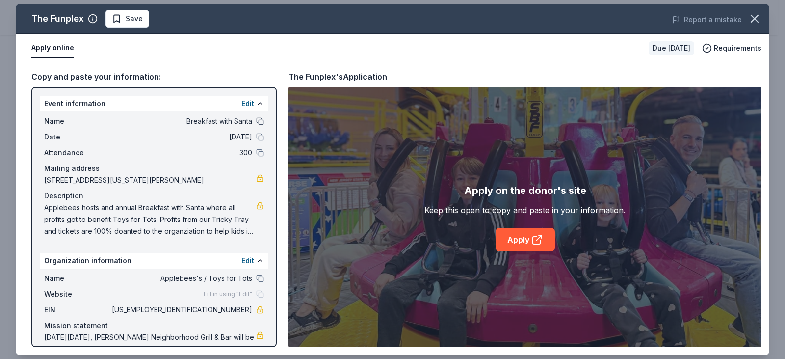
click at [256, 121] on button at bounding box center [260, 121] width 8 height 8
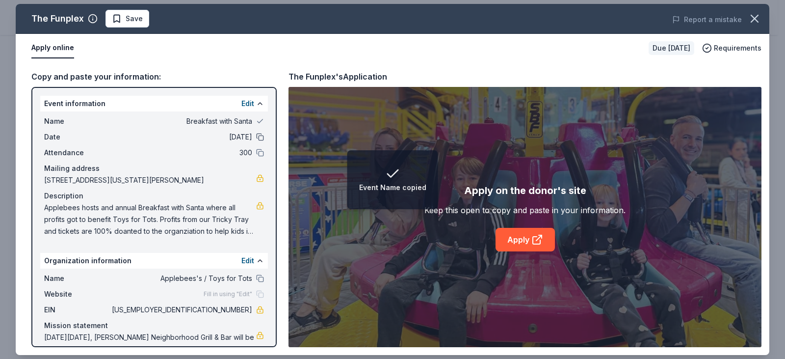
click at [256, 135] on button at bounding box center [260, 137] width 8 height 8
click at [256, 152] on button at bounding box center [260, 153] width 8 height 8
click at [256, 276] on button at bounding box center [260, 278] width 8 height 8
click at [518, 253] on div "Apply on the donor's site Keep this open to copy and paste in your information.…" at bounding box center [524, 217] width 473 height 260
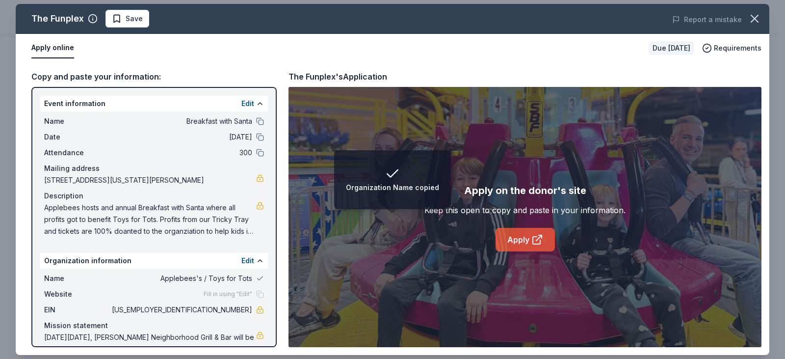
click at [516, 244] on link "Apply" at bounding box center [525, 240] width 59 height 24
